Goal: Task Accomplishment & Management: Manage account settings

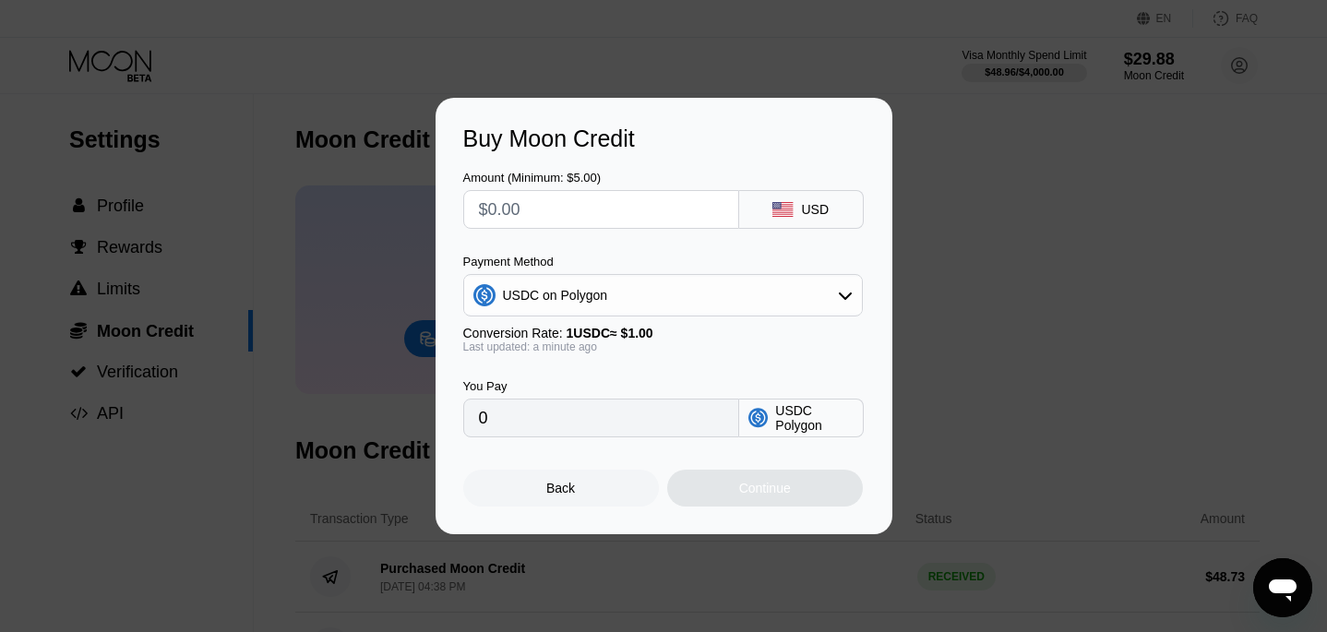
click at [548, 209] on input "text" at bounding box center [601, 209] width 245 height 37
type input "$5"
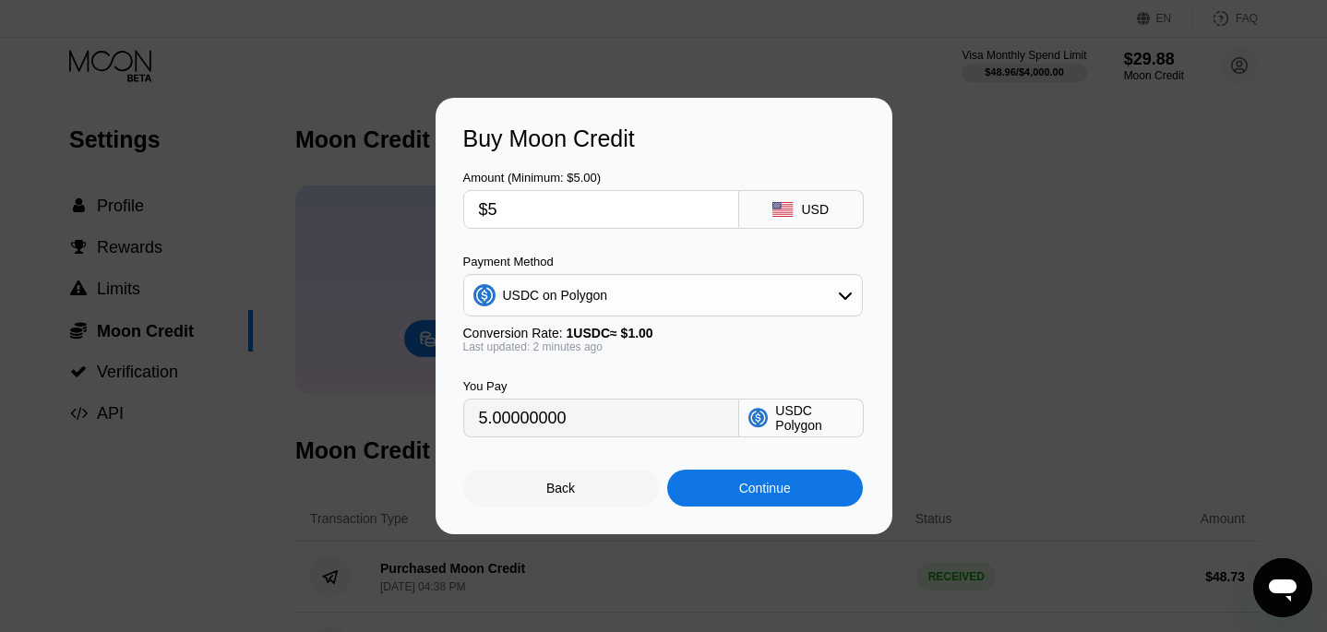
type input "5.00000000"
type input "$5.6"
type input "5.60000000"
type input "$5.62"
type input "5.62000000"
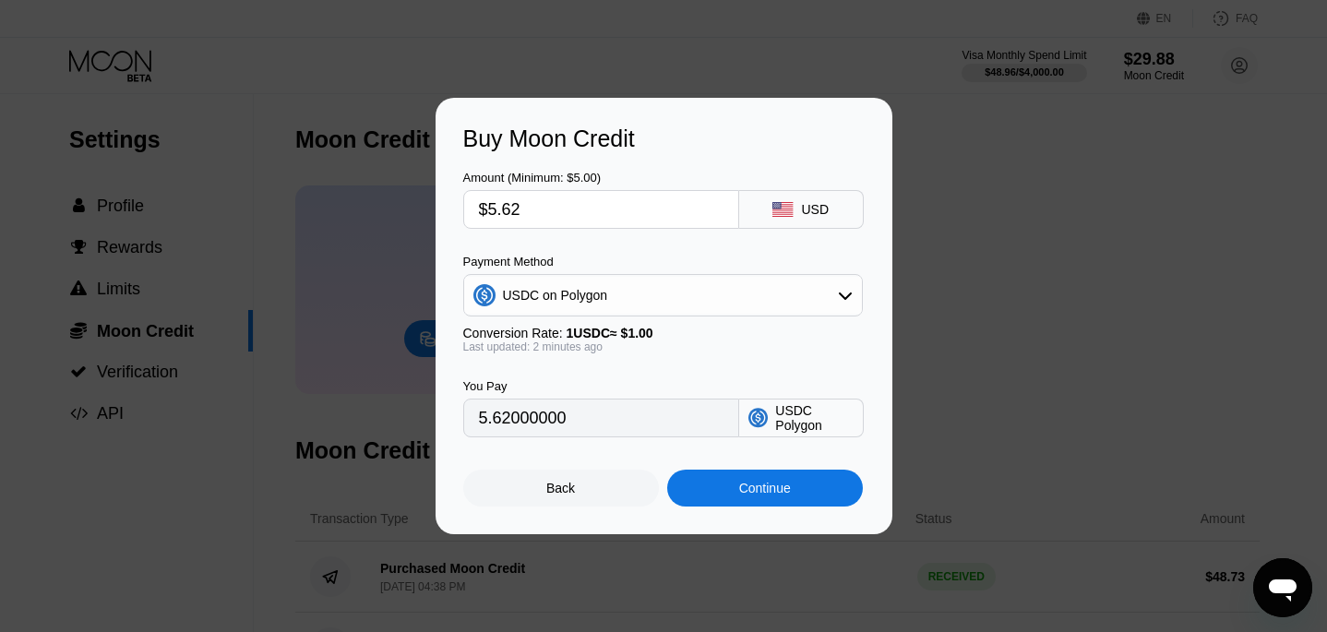
type input "$5.621"
type input "5.62100000"
type input "$5.6216"
type input "5.62160000"
click at [726, 486] on div "Continue" at bounding box center [765, 488] width 196 height 37
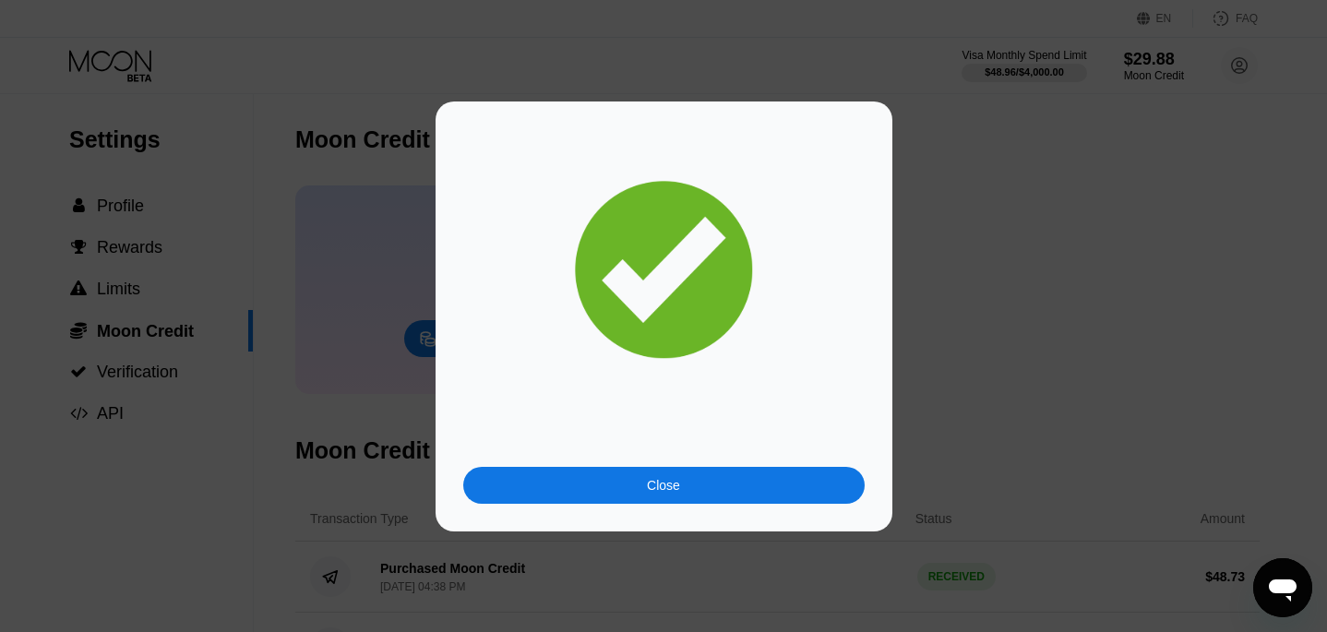
click at [680, 489] on div "Close" at bounding box center [664, 485] width 402 height 37
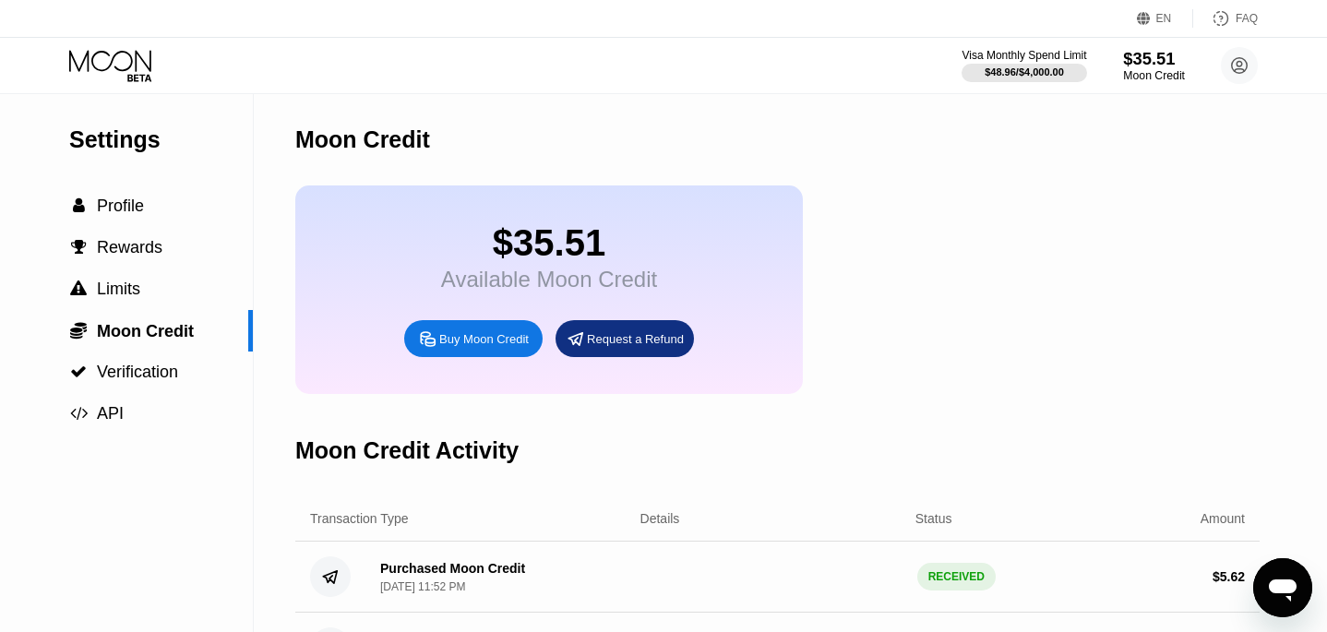
click at [1154, 62] on div "$35.51" at bounding box center [1154, 58] width 62 height 19
click at [112, 203] on span "Profile" at bounding box center [120, 206] width 47 height 18
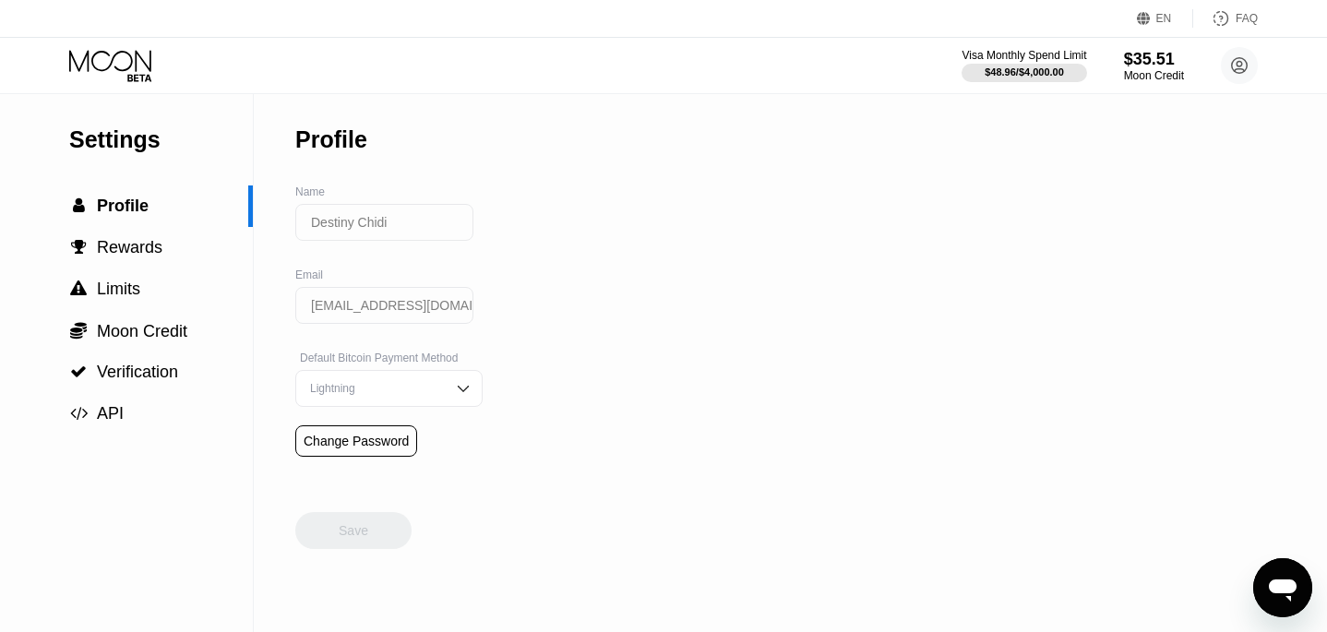
click at [137, 56] on icon at bounding box center [110, 60] width 82 height 21
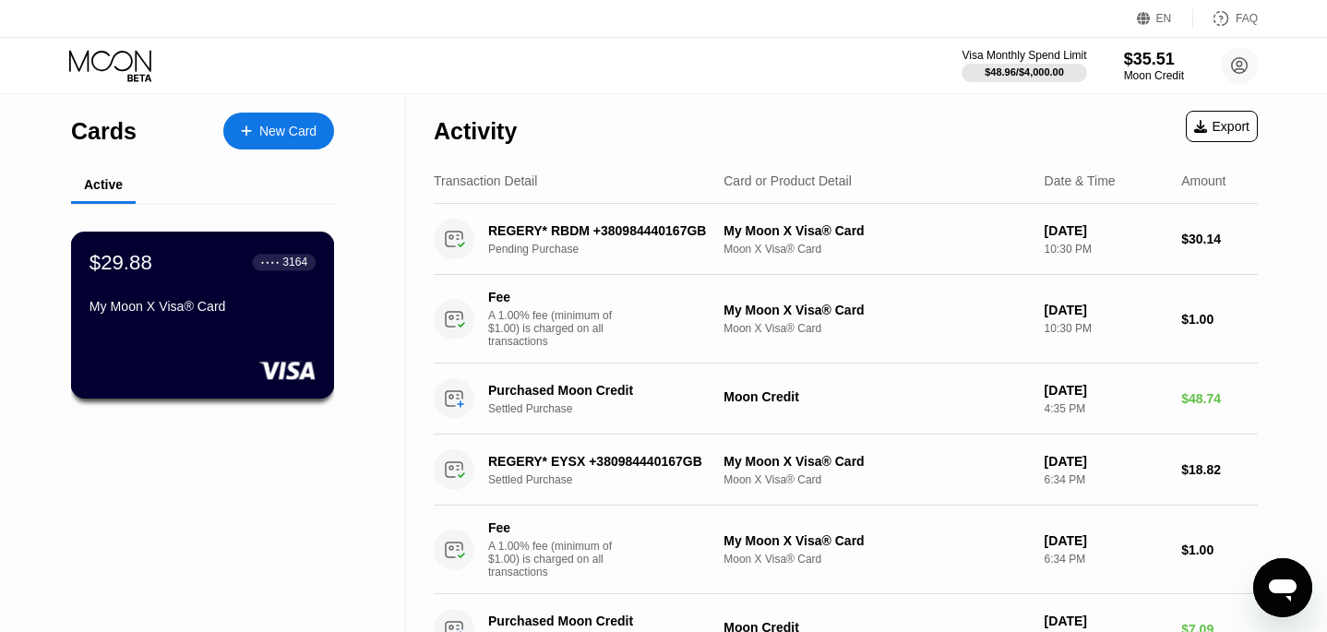
click at [170, 283] on div "$29.88 ● ● ● ● 3164 My Moon X Visa® Card" at bounding box center [203, 285] width 226 height 71
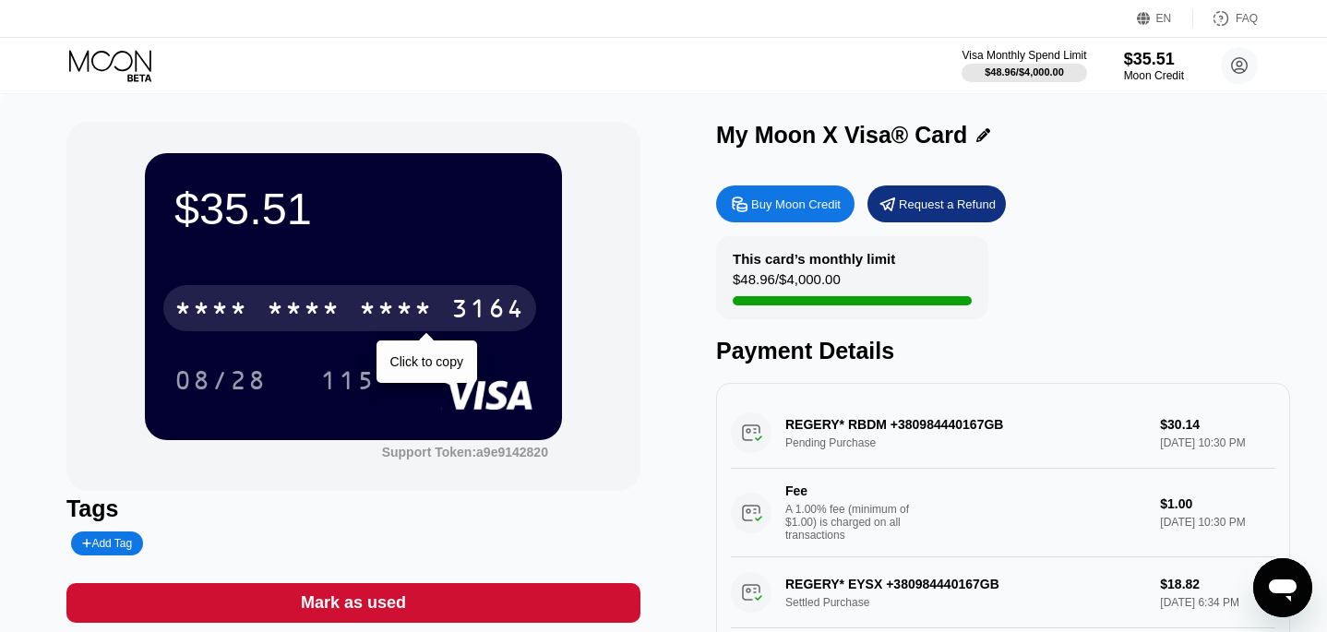
click at [378, 310] on div "* * * *" at bounding box center [396, 311] width 74 height 30
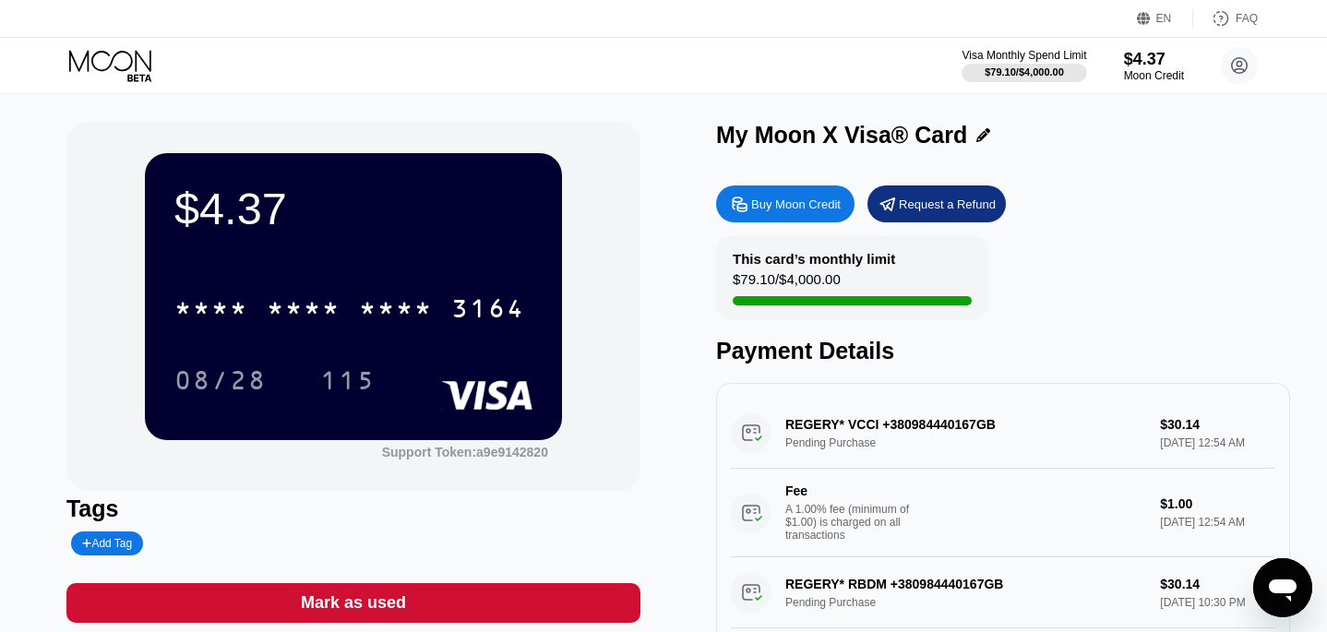
drag, startPoint x: 850, startPoint y: 426, endPoint x: 872, endPoint y: 426, distance: 22.2
click at [874, 426] on div "REGERY* VCCI +380984440167GB Pending Purchase $30.14 [DATE] 12:54 AM Fee A 1.00…" at bounding box center [1003, 478] width 545 height 160
drag, startPoint x: 881, startPoint y: 430, endPoint x: 838, endPoint y: 429, distance: 42.5
click at [838, 429] on div "REGERY* VCCI +380984440167GB Pending Purchase $30.14 [DATE] 12:54 AM Fee A 1.00…" at bounding box center [1003, 478] width 545 height 160
click at [837, 429] on div "REGERY* VCCI +380984440167GB Pending Purchase $30.14 [DATE] 12:54 AM Fee A 1.00…" at bounding box center [1003, 478] width 545 height 160
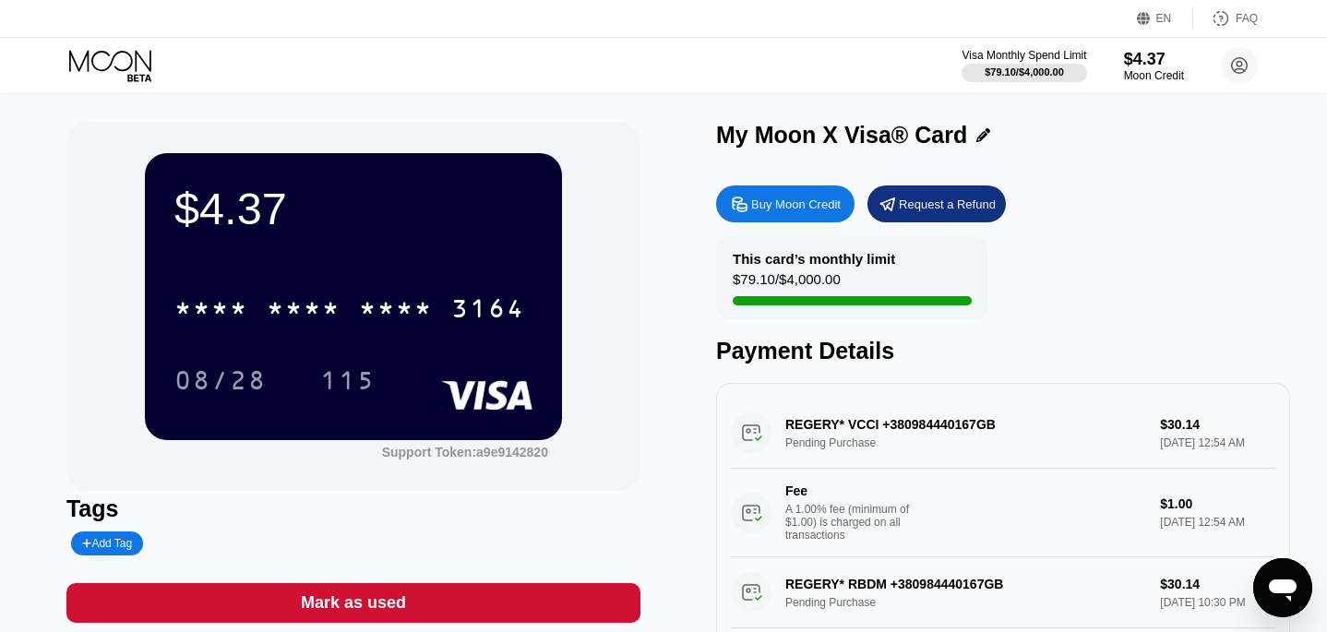
click at [837, 429] on div "REGERY* VCCI +380984440167GB Pending Purchase $30.14 [DATE] 12:54 AM Fee A 1.00…" at bounding box center [1003, 478] width 545 height 160
click at [839, 429] on div "REGERY* VCCI +380984440167GB Pending Purchase $30.14 [DATE] 12:54 AM Fee A 1.00…" at bounding box center [1003, 478] width 545 height 160
click at [934, 428] on div "REGERY* VCCI +380984440167GB Pending Purchase $30.14 [DATE] 12:54 AM Fee A 1.00…" at bounding box center [1003, 478] width 545 height 160
